Goal: Task Accomplishment & Management: Manage account settings

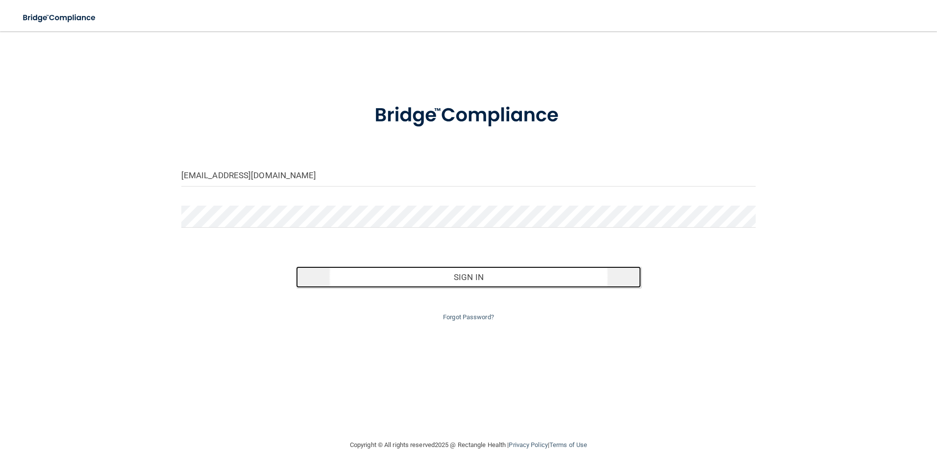
click at [493, 280] on button "Sign In" at bounding box center [468, 278] width 345 height 22
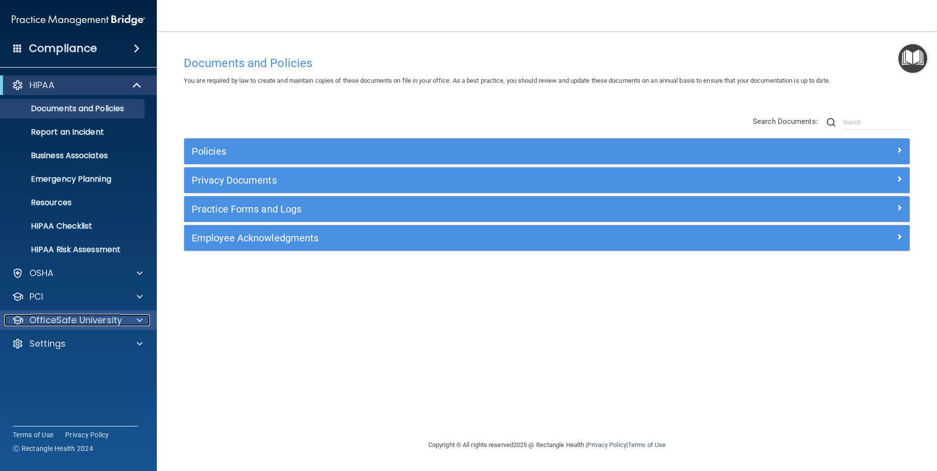
click at [82, 318] on p "OfficeSafe University" at bounding box center [75, 321] width 93 height 12
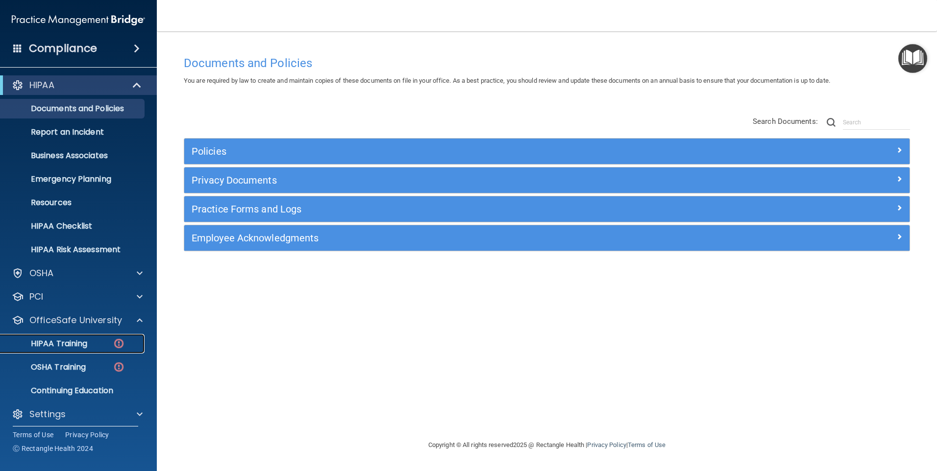
click at [91, 345] on div "HIPAA Training" at bounding box center [73, 344] width 134 height 10
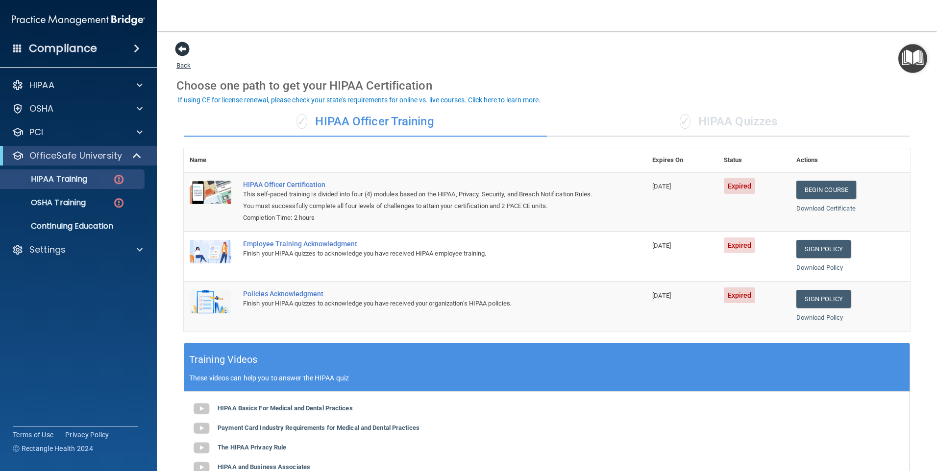
click at [182, 47] on span at bounding box center [182, 49] width 15 height 15
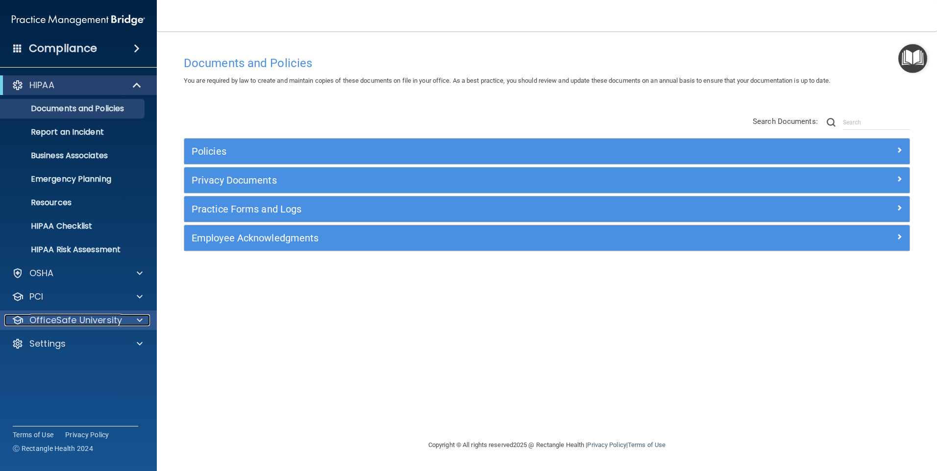
click at [87, 322] on p "OfficeSafe University" at bounding box center [75, 321] width 93 height 12
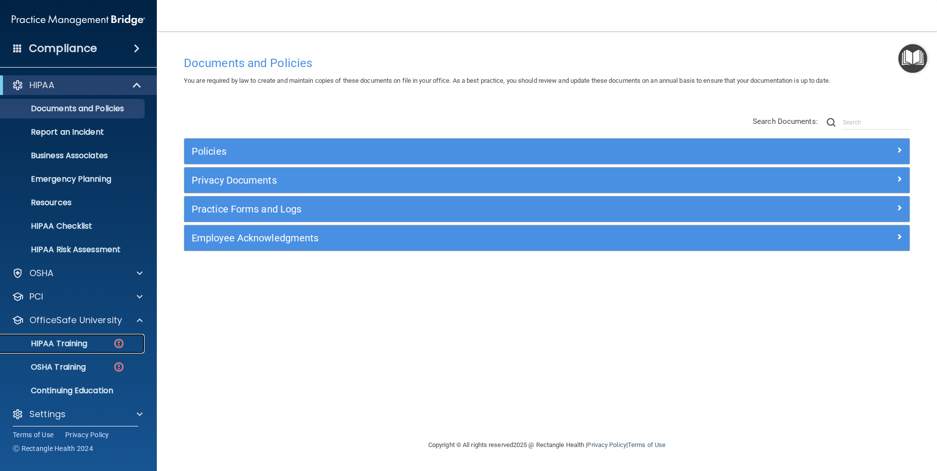
click at [102, 344] on div "HIPAA Training" at bounding box center [73, 344] width 134 height 10
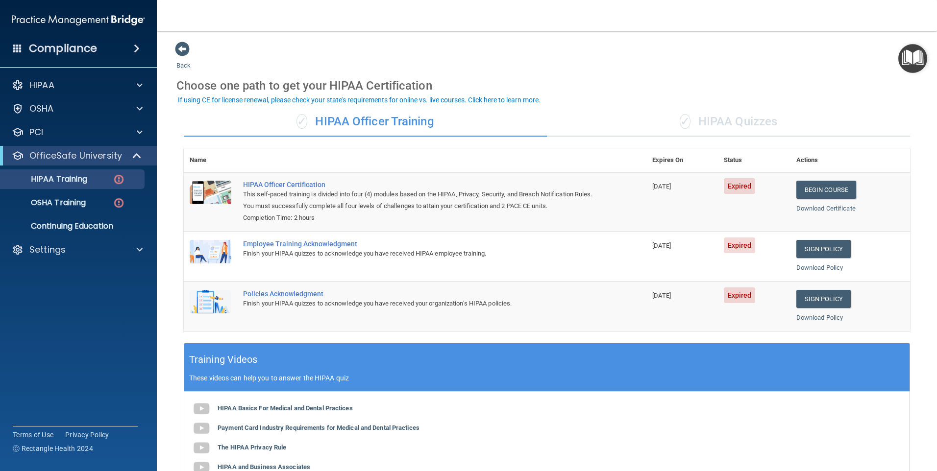
click at [403, 250] on div "Finish your HIPAA quizzes to acknowledge you have received HIPAA employee train…" at bounding box center [420, 254] width 354 height 12
click at [316, 247] on div "Employee Training Acknowledgment" at bounding box center [420, 244] width 354 height 8
click at [74, 204] on p "OSHA Training" at bounding box center [45, 203] width 79 height 10
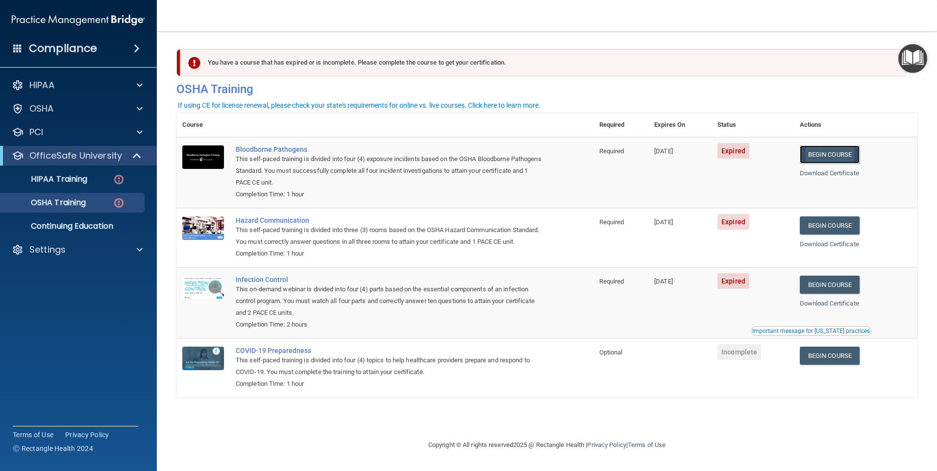
click at [826, 155] on link "Begin Course" at bounding box center [830, 155] width 60 height 18
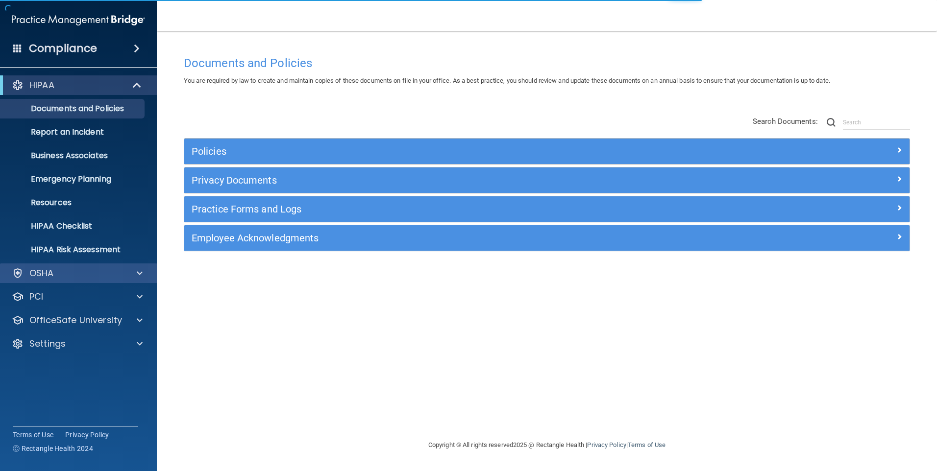
click at [56, 267] on div "OSHA" at bounding box center [78, 274] width 157 height 20
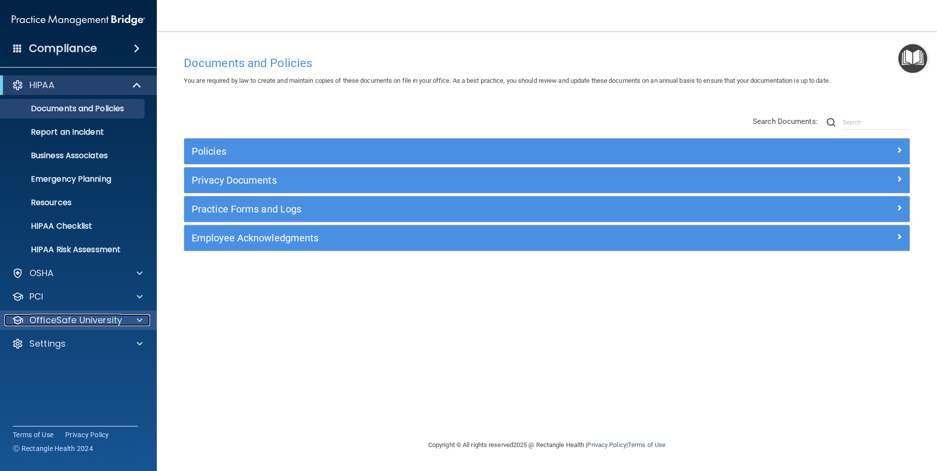
click at [71, 318] on p "OfficeSafe University" at bounding box center [75, 321] width 93 height 12
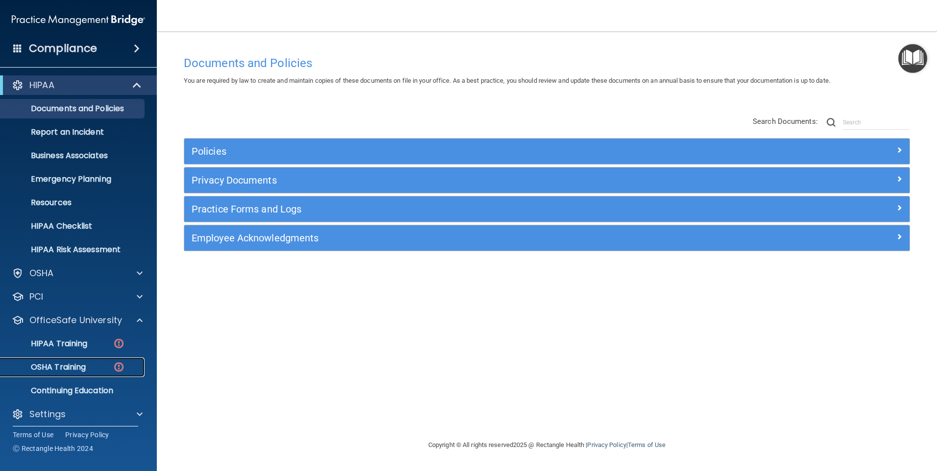
click at [84, 370] on p "OSHA Training" at bounding box center [45, 368] width 79 height 10
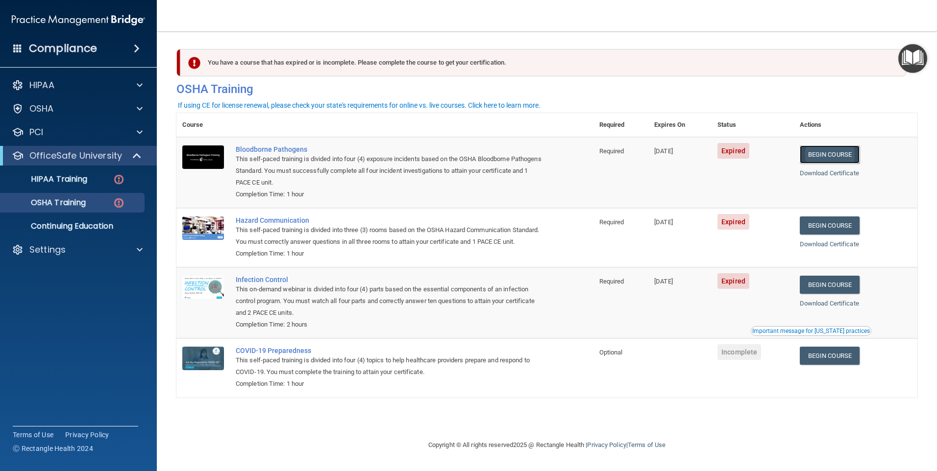
click at [826, 154] on link "Begin Course" at bounding box center [830, 155] width 60 height 18
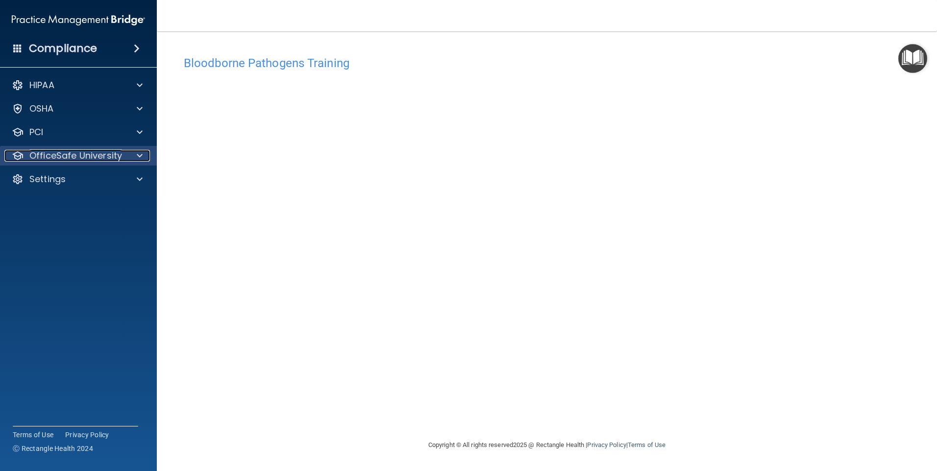
click at [38, 154] on p "OfficeSafe University" at bounding box center [75, 156] width 93 height 12
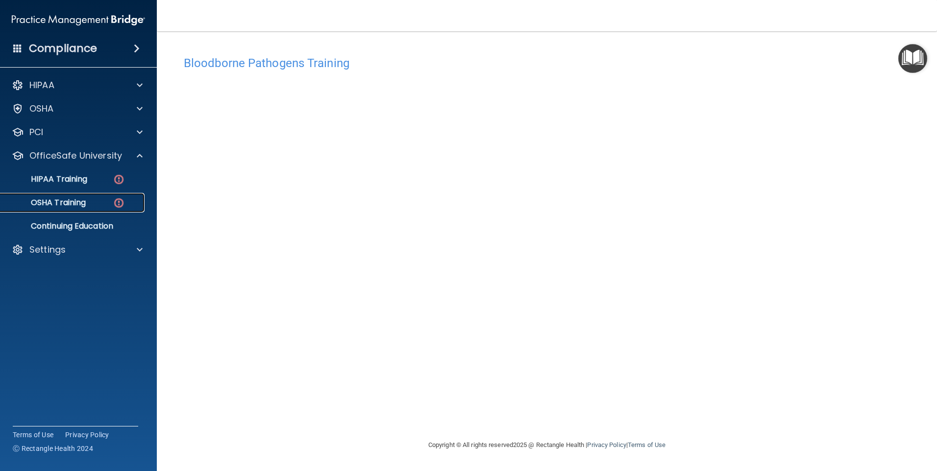
click at [49, 203] on p "OSHA Training" at bounding box center [45, 203] width 79 height 10
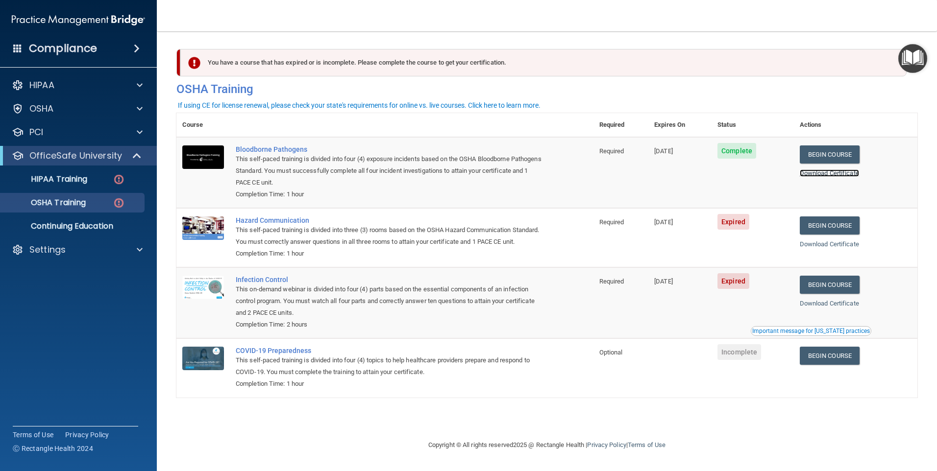
click at [844, 173] on link "Download Certificate" at bounding box center [829, 173] width 59 height 7
click at [63, 132] on div "PCI" at bounding box center [65, 132] width 122 height 12
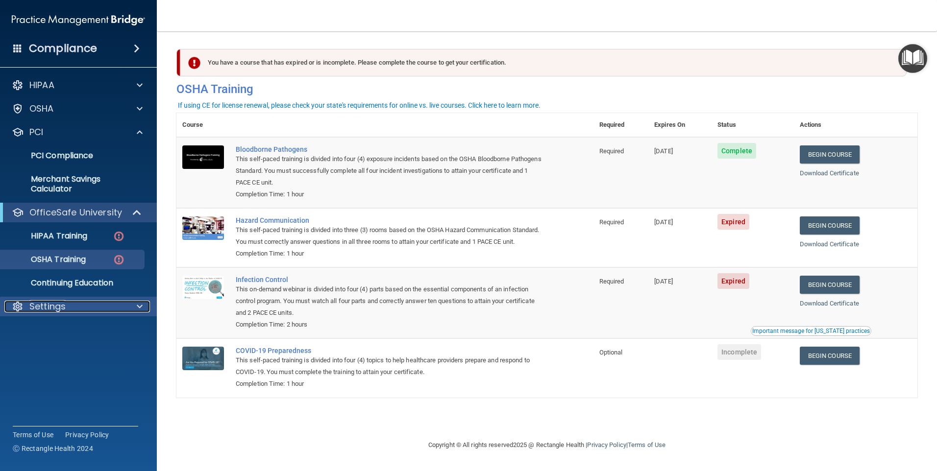
click at [56, 304] on p "Settings" at bounding box center [47, 307] width 36 height 12
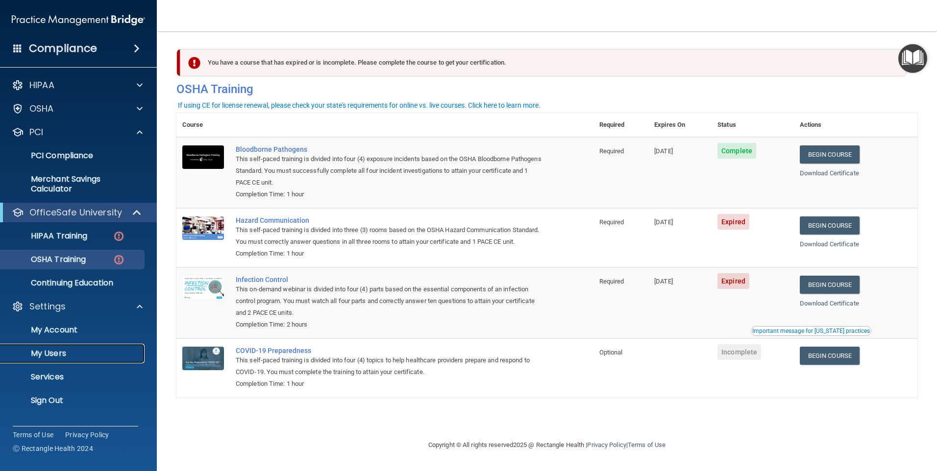
click at [58, 351] on p "My Users" at bounding box center [73, 354] width 134 height 10
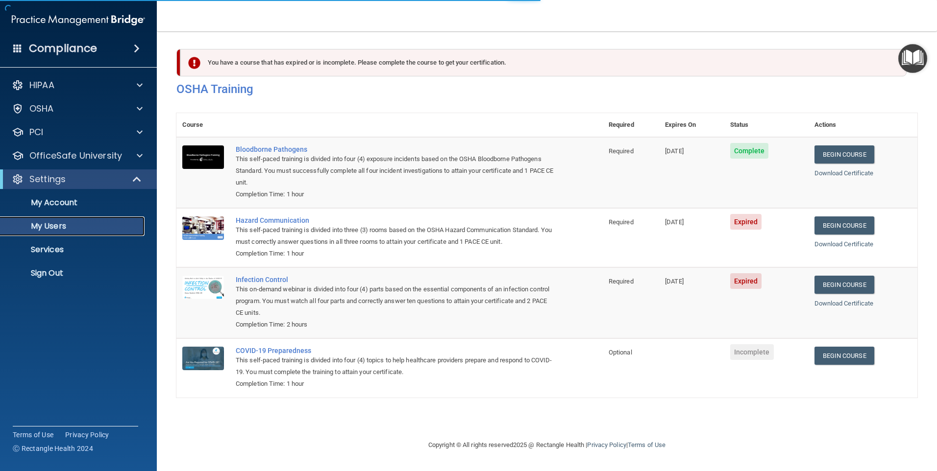
select select "20"
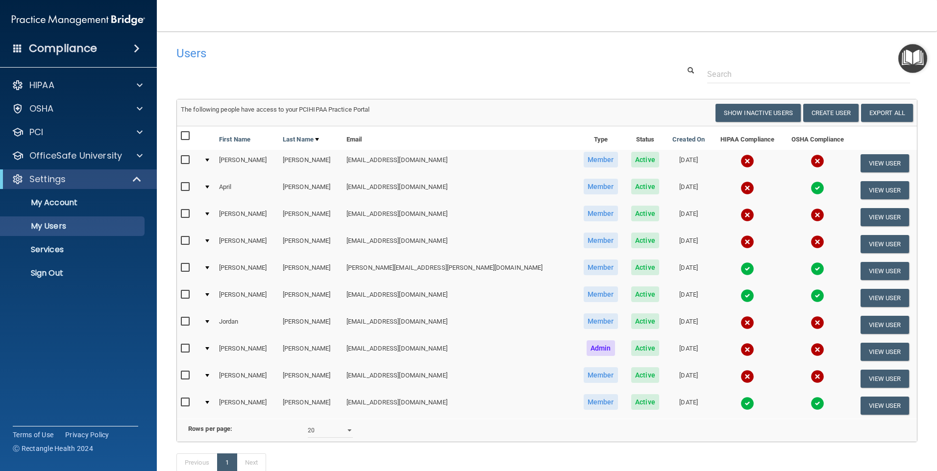
click at [184, 213] on input "checkbox" at bounding box center [186, 214] width 11 height 8
checkbox input "true"
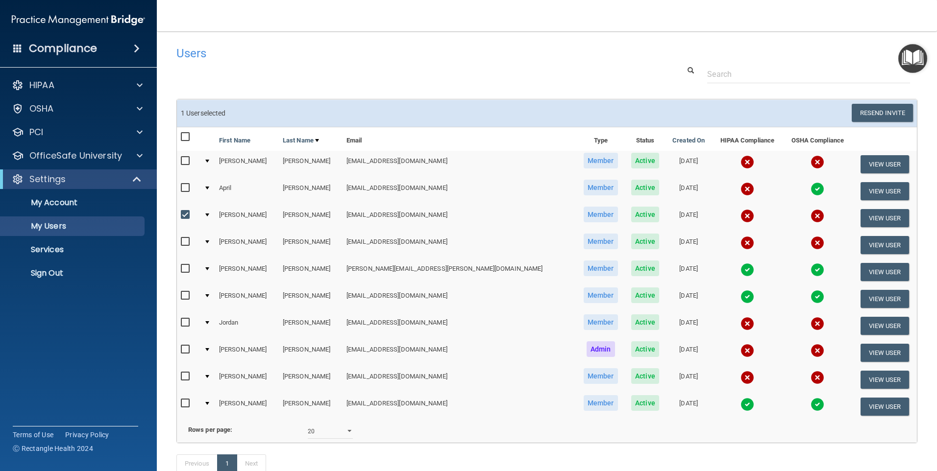
click at [631, 218] on span "Active" at bounding box center [645, 215] width 28 height 16
click at [866, 213] on button "View User" at bounding box center [884, 218] width 49 height 18
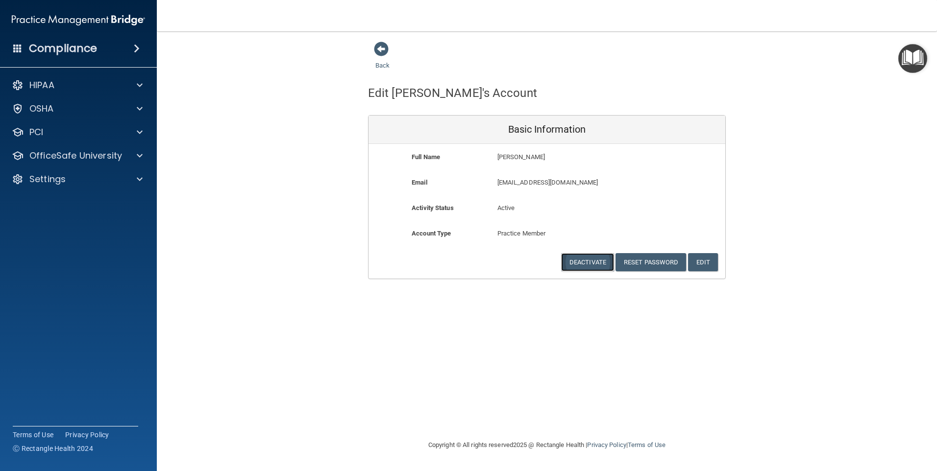
click at [596, 263] on button "Deactivate" at bounding box center [587, 262] width 53 height 18
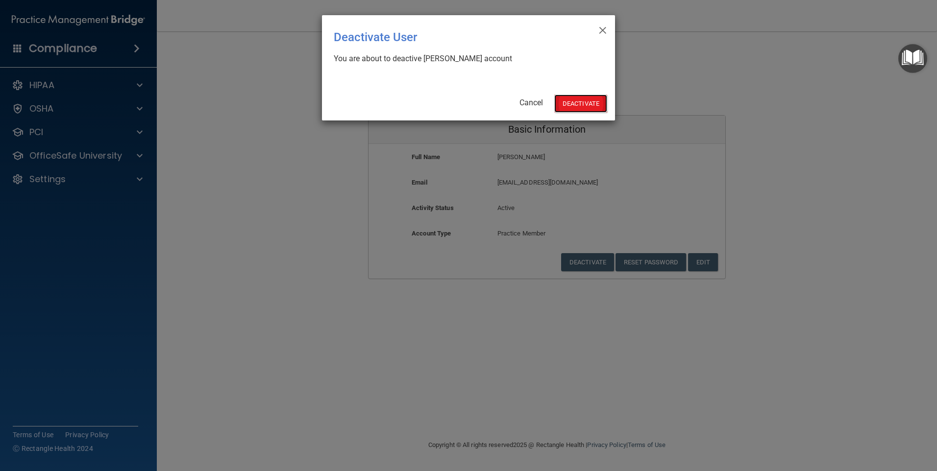
click at [573, 100] on button "Deactivate" at bounding box center [580, 104] width 53 height 18
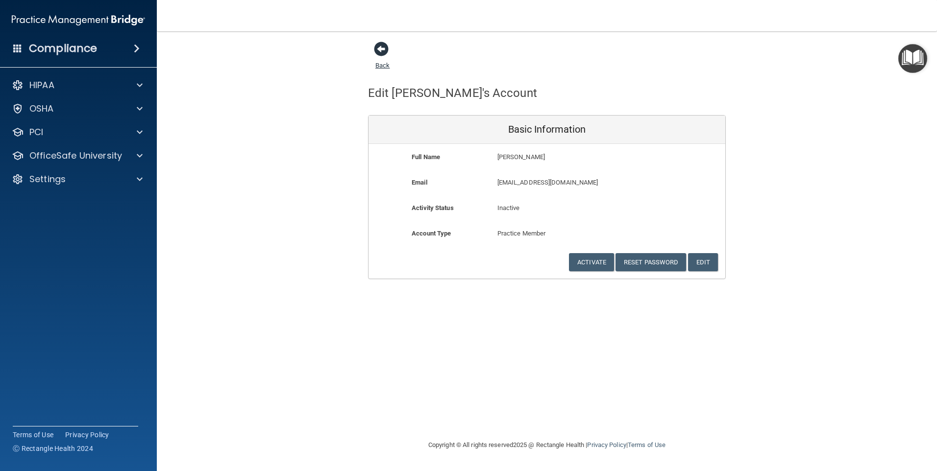
click at [379, 45] on span at bounding box center [381, 49] width 15 height 15
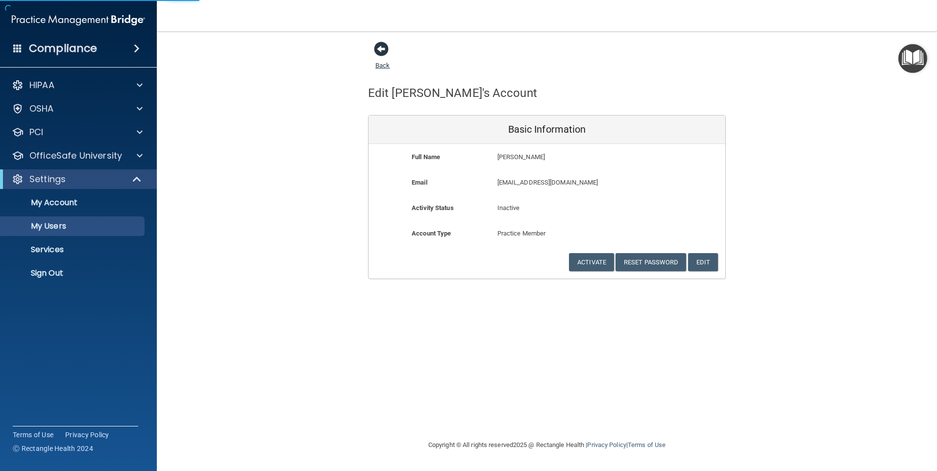
select select "20"
